Goal: Task Accomplishment & Management: Manage account settings

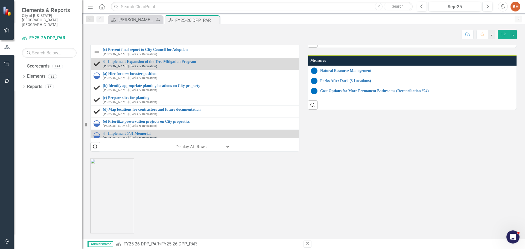
scroll to position [574, 0]
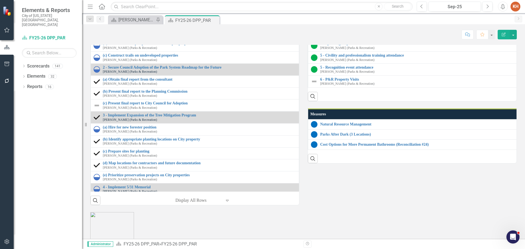
click at [349, 22] on link "1 - Percentage of [US_STATE][GEOGRAPHIC_DATA] residents within 10 minutes of a …" at bounding box center [418, 20] width 196 height 4
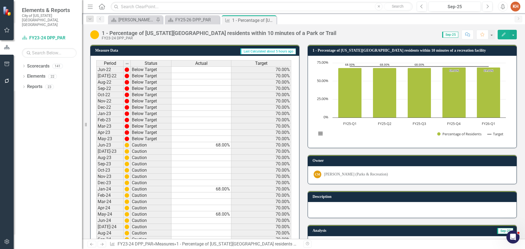
click at [0, 0] on icon "Close" at bounding box center [0, 0] width 0 height 0
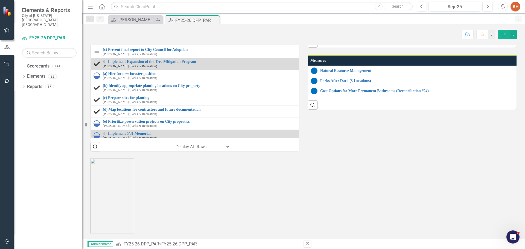
scroll to position [684, 0]
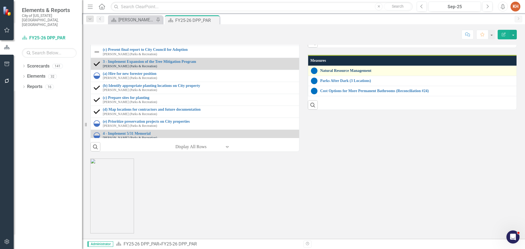
click at [333, 73] on link "Natural Resource Management" at bounding box center [524, 71] width 409 height 4
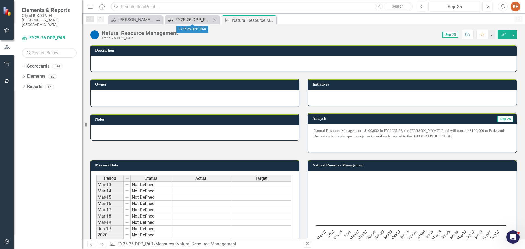
click at [189, 19] on div "FY25-26 DPP_PAR" at bounding box center [193, 19] width 36 height 7
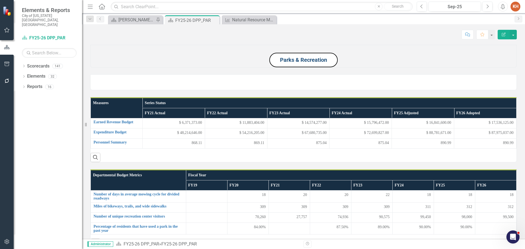
click at [320, 63] on link "Parks & Recreation" at bounding box center [303, 60] width 47 height 7
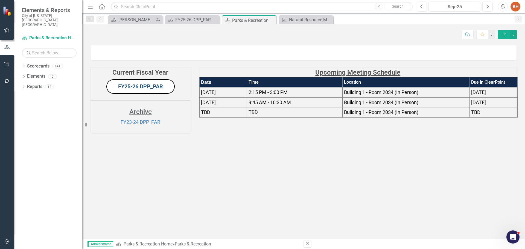
click at [140, 90] on link "FY25-26 DPP_PAR" at bounding box center [140, 86] width 45 height 7
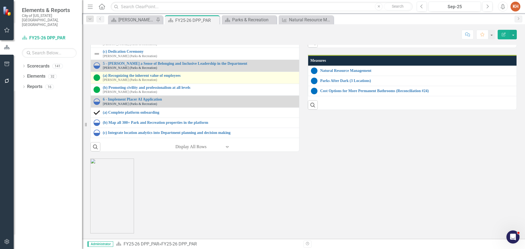
scroll to position [711, 0]
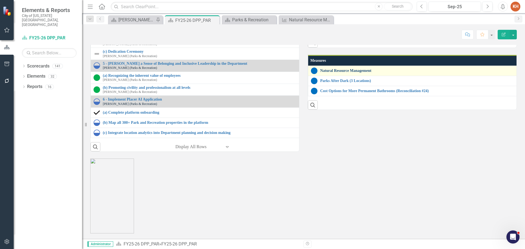
click at [335, 73] on link "Natural Resource Management" at bounding box center [524, 71] width 409 height 4
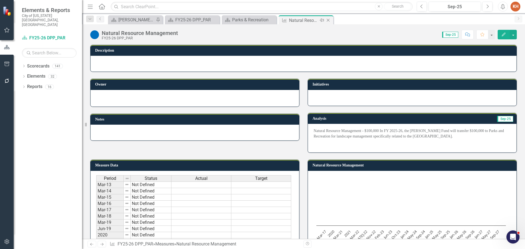
click at [327, 20] on icon "Close" at bounding box center [327, 20] width 5 height 4
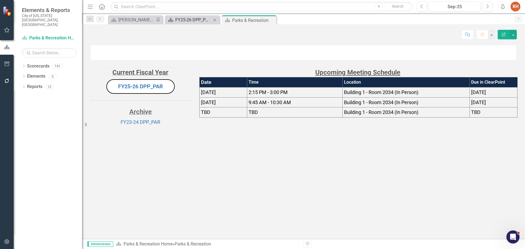
click at [192, 20] on div "FY25-26 DPP_PAR" at bounding box center [193, 19] width 36 height 7
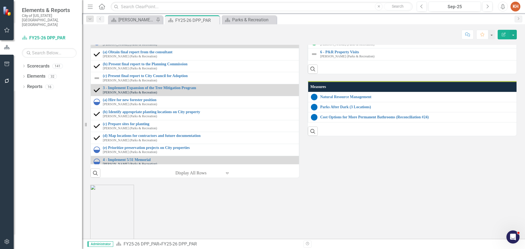
scroll to position [738, 0]
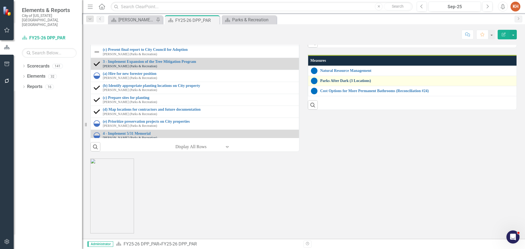
click at [339, 83] on link "Parks After Dark (3 Locations)" at bounding box center [524, 81] width 409 height 4
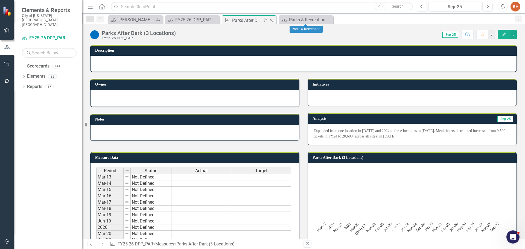
click at [273, 20] on icon "Close" at bounding box center [271, 20] width 5 height 4
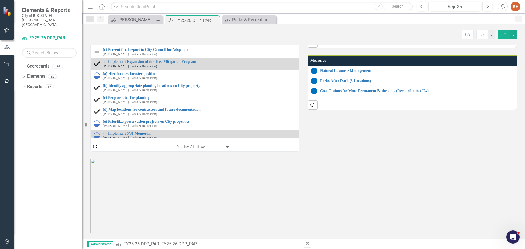
scroll to position [684, 0]
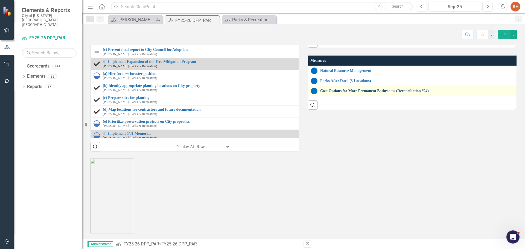
click at [345, 93] on link "Cost Options for More Permanent Bathrooms (Reconciliation #24)" at bounding box center [524, 91] width 408 height 4
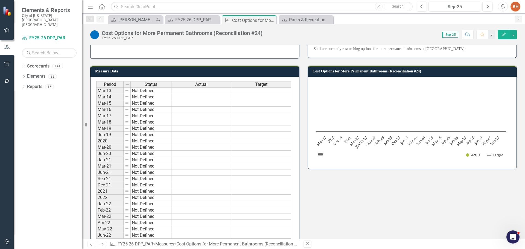
scroll to position [27, 0]
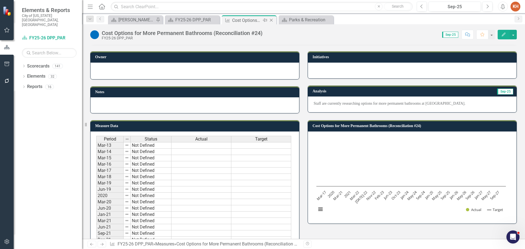
click at [273, 20] on icon "Close" at bounding box center [271, 20] width 5 height 4
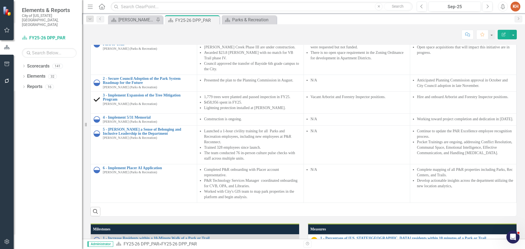
scroll to position [383, 0]
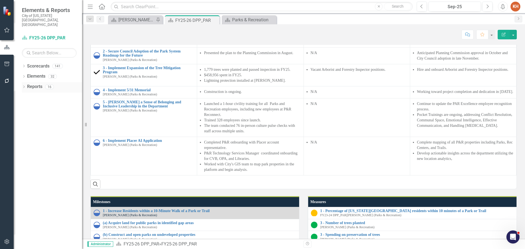
click at [35, 84] on link "Reports" at bounding box center [34, 87] width 15 height 6
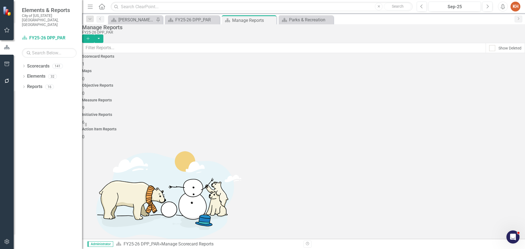
click at [408, 113] on div "Initiative Reports 6" at bounding box center [303, 119] width 443 height 13
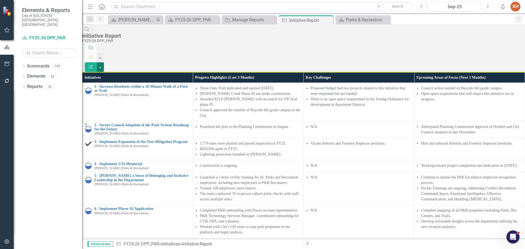
click at [104, 62] on button "button" at bounding box center [100, 67] width 7 height 10
click at [506, 66] on link "Excel Export to Excel" at bounding box center [494, 66] width 43 height 10
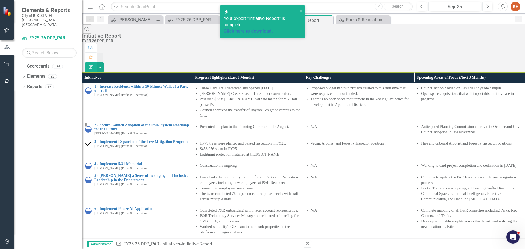
click at [500, 8] on button "Alerts" at bounding box center [503, 7] width 10 height 10
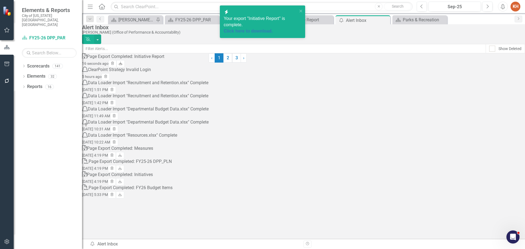
click at [123, 65] on icon "Download" at bounding box center [120, 63] width 4 height 3
click at [387, 19] on icon "Close" at bounding box center [384, 20] width 5 height 4
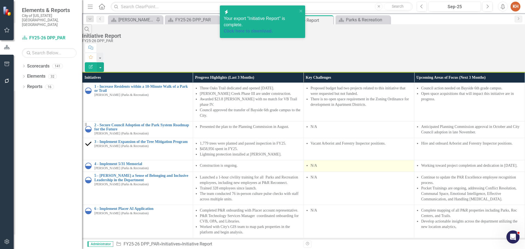
click at [341, 160] on td "N/A" at bounding box center [359, 166] width 111 height 12
click at [328, 20] on icon "Close" at bounding box center [327, 20] width 5 height 4
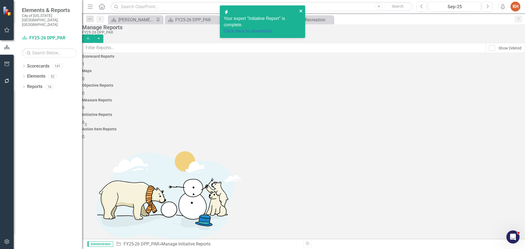
click at [301, 11] on icon "close" at bounding box center [300, 11] width 3 height 3
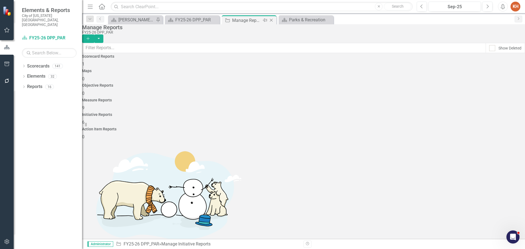
click at [271, 20] on icon "Close" at bounding box center [271, 20] width 5 height 4
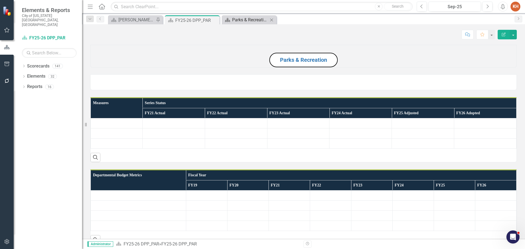
click at [253, 17] on div "Parks & Recreation" at bounding box center [250, 19] width 36 height 7
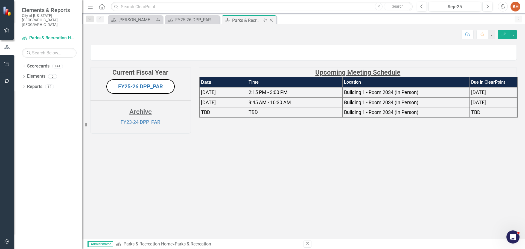
click at [271, 20] on icon "Close" at bounding box center [271, 20] width 5 height 4
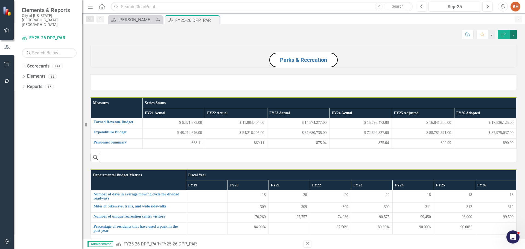
click at [515, 34] on button "button" at bounding box center [513, 35] width 7 height 10
click at [501, 77] on link "PDF Export to PDF" at bounding box center [494, 77] width 44 height 10
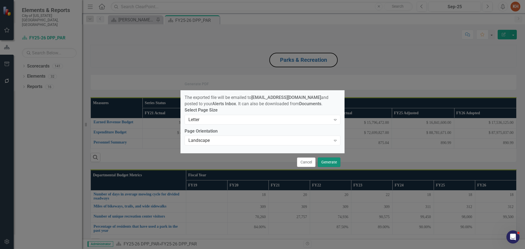
click at [335, 166] on button "Generate" at bounding box center [329, 163] width 23 height 10
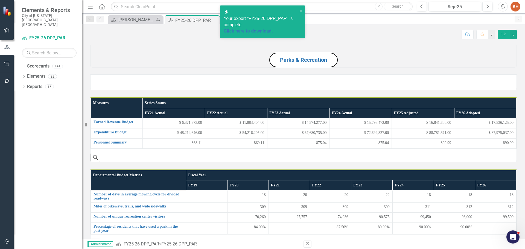
click at [502, 7] on icon "Alerts" at bounding box center [503, 6] width 6 height 5
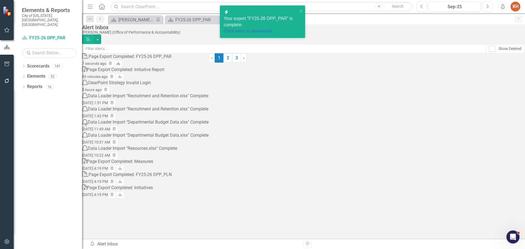
click at [120, 65] on icon "Download" at bounding box center [118, 63] width 4 height 3
click at [301, 10] on icon "close" at bounding box center [300, 11] width 3 height 3
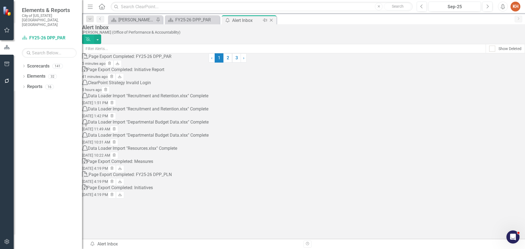
click at [270, 21] on icon "Close" at bounding box center [271, 20] width 5 height 4
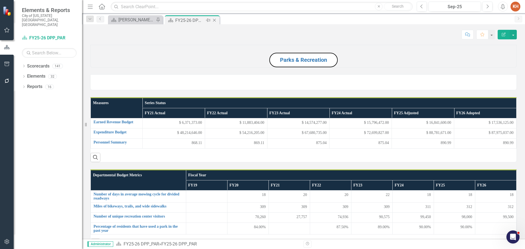
click at [213, 21] on icon "Close" at bounding box center [214, 20] width 5 height 4
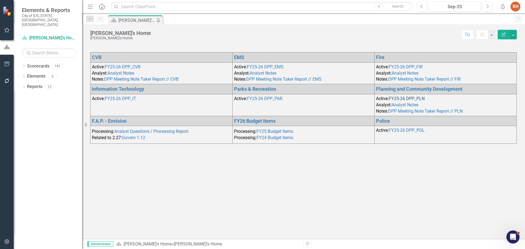
click at [407, 97] on link "FY25-26 DPP_PLN" at bounding box center [407, 98] width 36 height 5
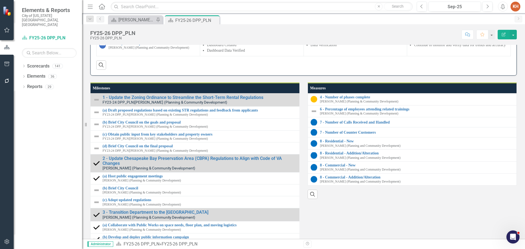
scroll to position [602, 0]
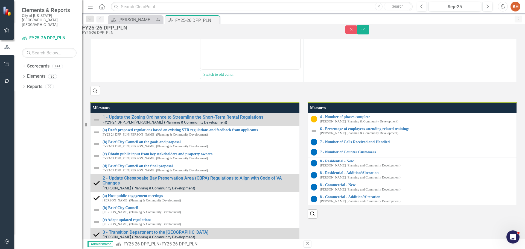
scroll to position [0, 0]
click at [247, 0] on body "No updates provided at this time." at bounding box center [250, 15] width 100 height 82
paste body "Rich Text Area. Press ALT-0 for help."
click at [228, 0] on body "Rich Text Area. Press ALT-0 for help." at bounding box center [250, 15] width 100 height 82
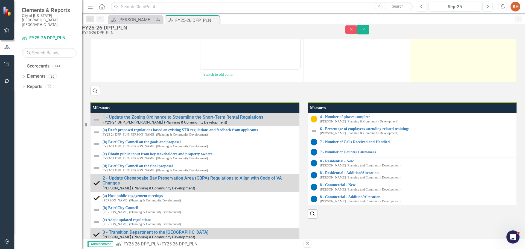
click at [443, 85] on td "No updates provided at this time." at bounding box center [463, 21] width 107 height 127
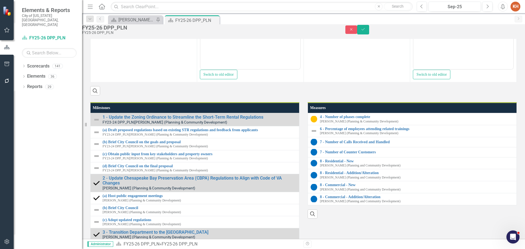
paste body "Rich Text Area. Press ALT-0 for help."
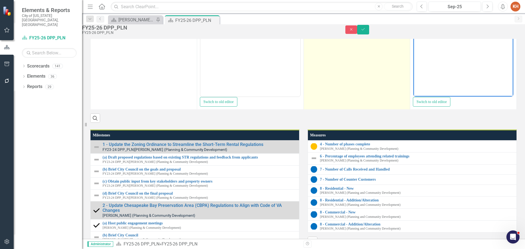
click at [345, 112] on td "No updates provided at this time." at bounding box center [357, 49] width 107 height 127
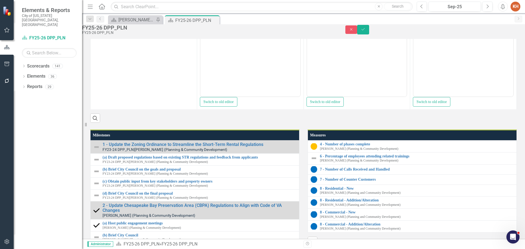
scroll to position [0, 0]
click at [347, 4] on li "No updates provided at this time." at bounding box center [362, 5] width 86 height 7
drag, startPoint x: 510, startPoint y: 33, endPoint x: 510, endPoint y: 38, distance: 5.5
click at [366, 31] on icon "Save" at bounding box center [363, 29] width 5 height 4
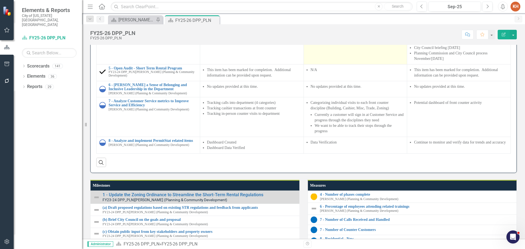
scroll to position [574, 0]
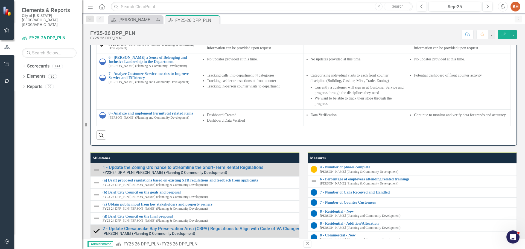
click at [101, 14] on img at bounding box center [102, 11] width 7 height 7
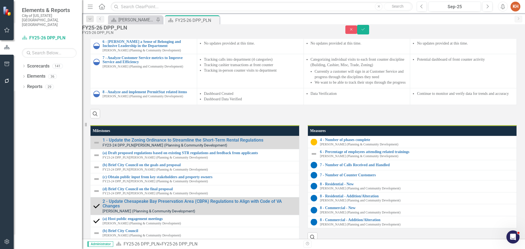
scroll to position [577, 0]
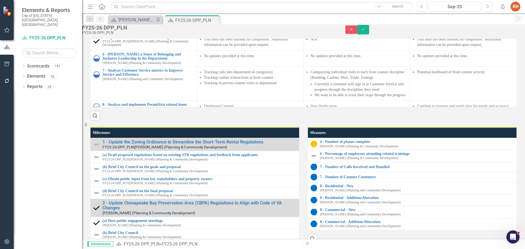
click at [366, 31] on icon "Save" at bounding box center [363, 29] width 5 height 4
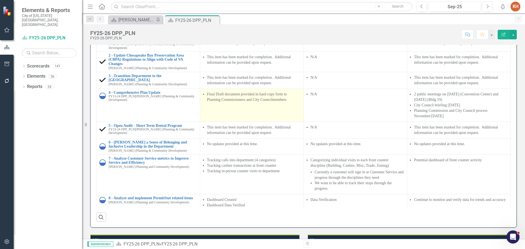
scroll to position [547, 0]
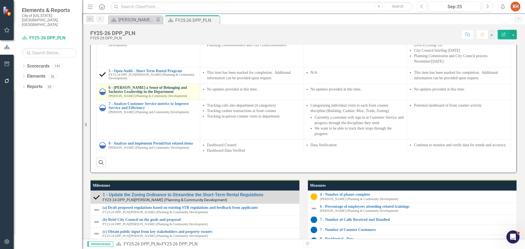
click at [155, 94] on link "6 - [PERSON_NAME] a Sense of Belonging and Inclusive Leadership in the Departme…" at bounding box center [153, 90] width 89 height 8
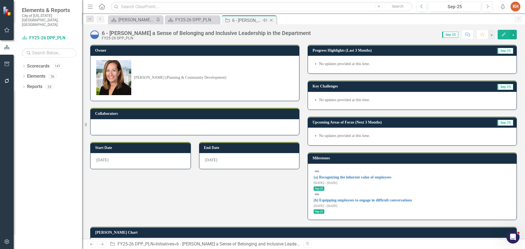
click at [270, 20] on icon "Close" at bounding box center [271, 20] width 5 height 4
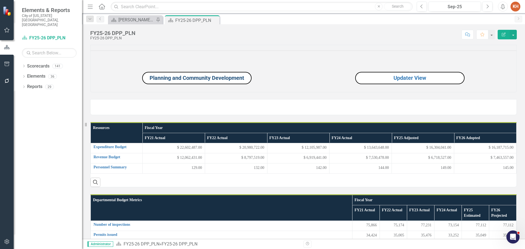
click at [223, 81] on link "Planning and Community Development" at bounding box center [197, 78] width 95 height 7
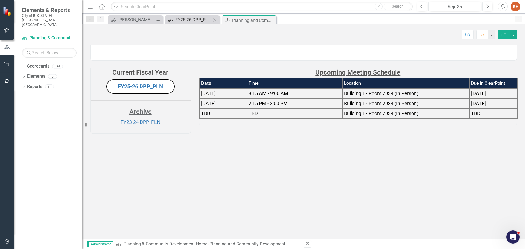
click at [195, 18] on div "FY25-26 DPP_PLN" at bounding box center [193, 19] width 36 height 7
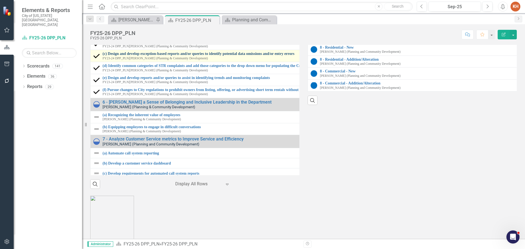
scroll to position [250, 0]
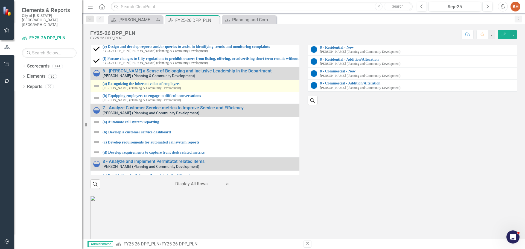
click at [96, 89] on img at bounding box center [96, 86] width 7 height 7
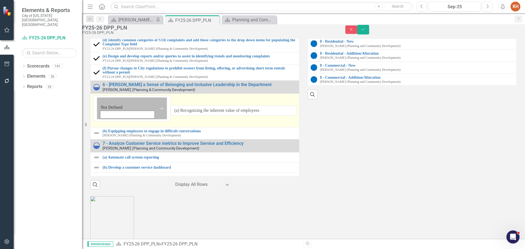
click at [103, 104] on img at bounding box center [103, 101] width 5 height 5
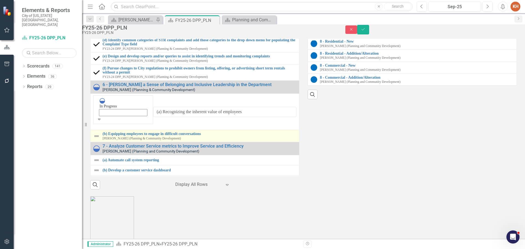
click at [100, 139] on img at bounding box center [96, 136] width 7 height 7
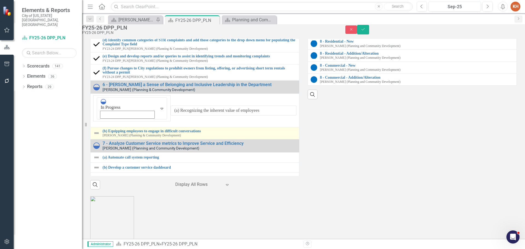
click at [100, 136] on img at bounding box center [96, 133] width 7 height 7
click at [105, 138] on div "(b) Equipping employees to engage in difficult conversations [PERSON_NAME] (Pla…" at bounding box center [194, 133] width 203 height 8
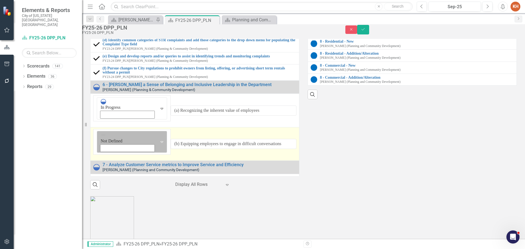
click at [104, 138] on img at bounding box center [103, 134] width 5 height 5
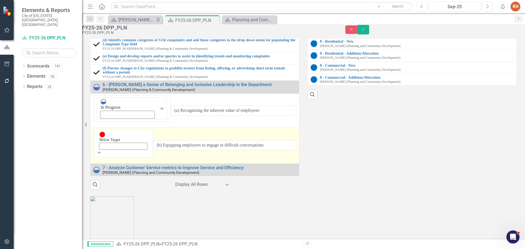
click at [105, 137] on img at bounding box center [102, 134] width 5 height 5
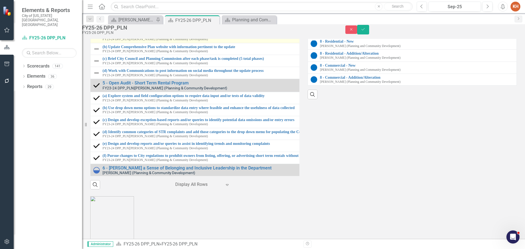
scroll to position [126, 0]
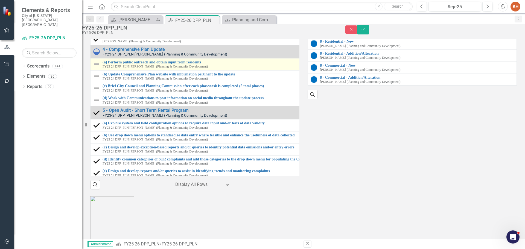
click at [100, 68] on img at bounding box center [96, 64] width 7 height 7
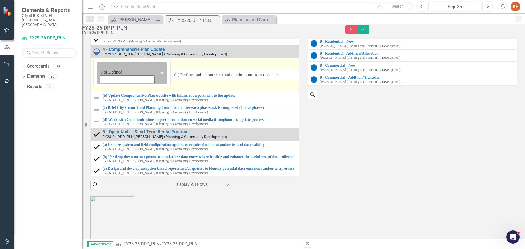
click at [105, 69] on img at bounding box center [103, 65] width 5 height 5
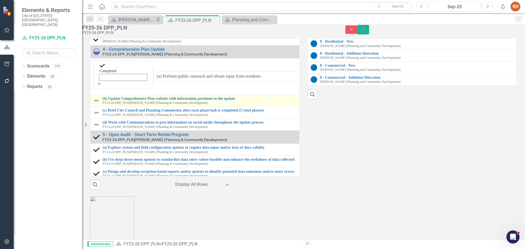
click at [100, 104] on img at bounding box center [96, 100] width 7 height 7
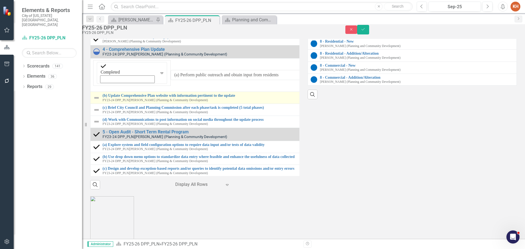
click at [100, 101] on img at bounding box center [96, 98] width 7 height 7
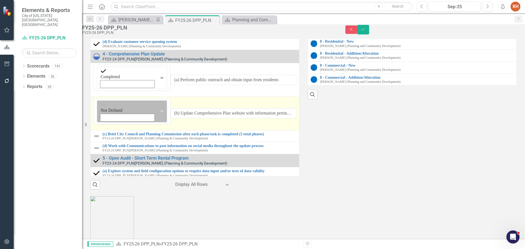
click at [106, 107] on img at bounding box center [103, 104] width 5 height 5
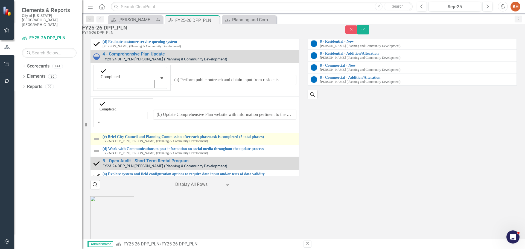
click at [100, 142] on img at bounding box center [96, 139] width 7 height 7
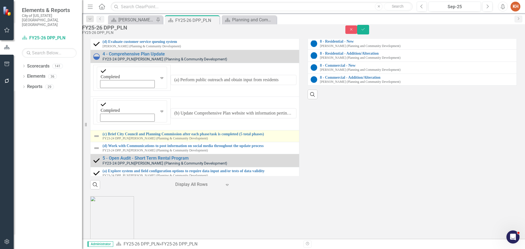
click at [100, 139] on img at bounding box center [96, 136] width 7 height 7
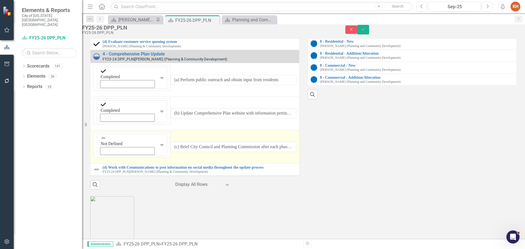
click at [103, 141] on img at bounding box center [103, 137] width 5 height 5
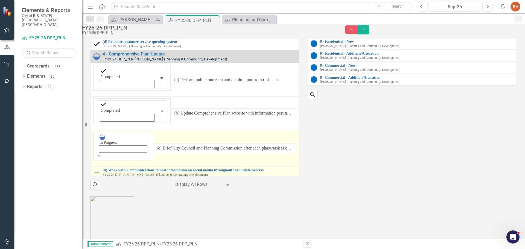
click at [100, 176] on img at bounding box center [96, 172] width 7 height 7
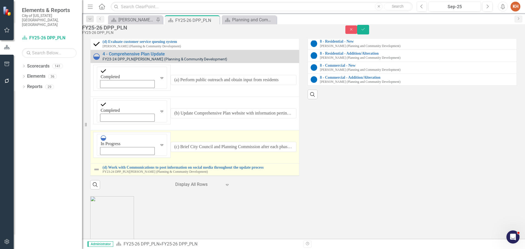
click at [100, 173] on img at bounding box center [96, 169] width 7 height 7
click at [103, 174] on img at bounding box center [103, 171] width 5 height 5
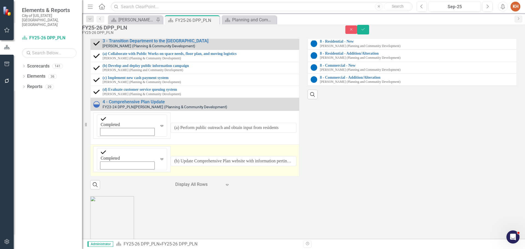
scroll to position [24, 0]
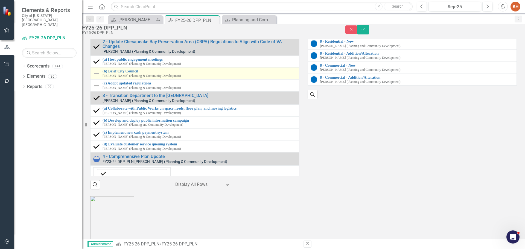
click at [100, 77] on img at bounding box center [96, 73] width 7 height 7
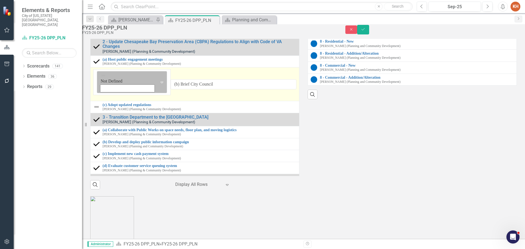
click at [104, 78] on img at bounding box center [103, 75] width 5 height 5
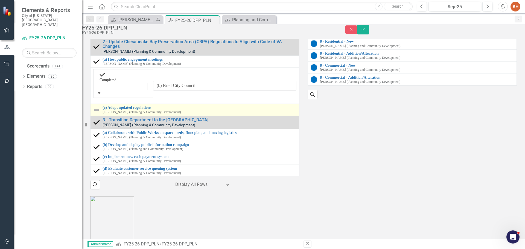
click at [100, 113] on img at bounding box center [96, 110] width 7 height 7
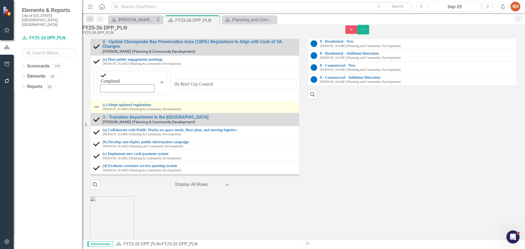
click at [100, 110] on img at bounding box center [96, 107] width 7 height 7
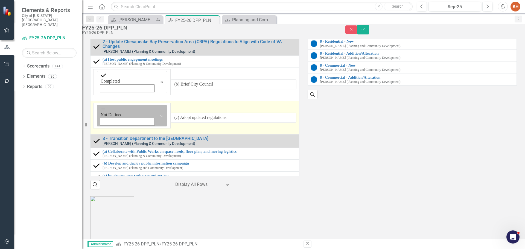
click at [103, 112] on img at bounding box center [103, 108] width 5 height 5
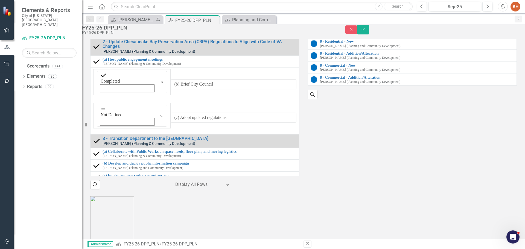
click at [358, 190] on div "Strategic Initiatives Lists Edit Report Select Report Link View Page Milestones…" at bounding box center [303, 83] width 435 height 214
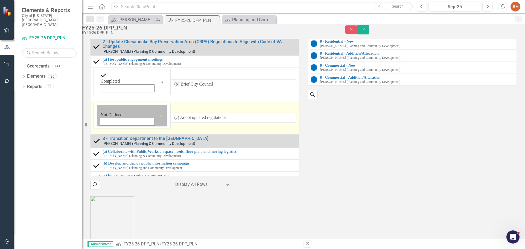
click at [161, 117] on icon at bounding box center [162, 116] width 3 height 2
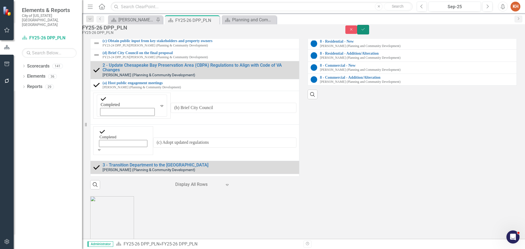
click at [366, 31] on icon "Save" at bounding box center [363, 29] width 5 height 4
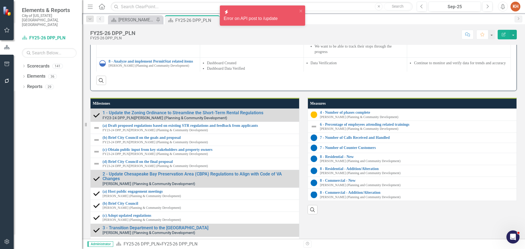
scroll to position [711, 0]
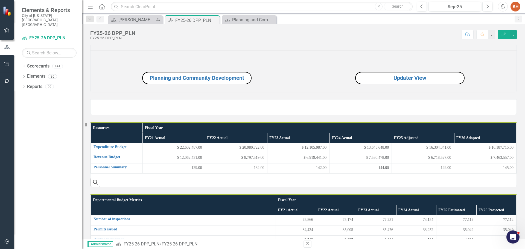
scroll to position [711, 0]
